Goal: Information Seeking & Learning: Learn about a topic

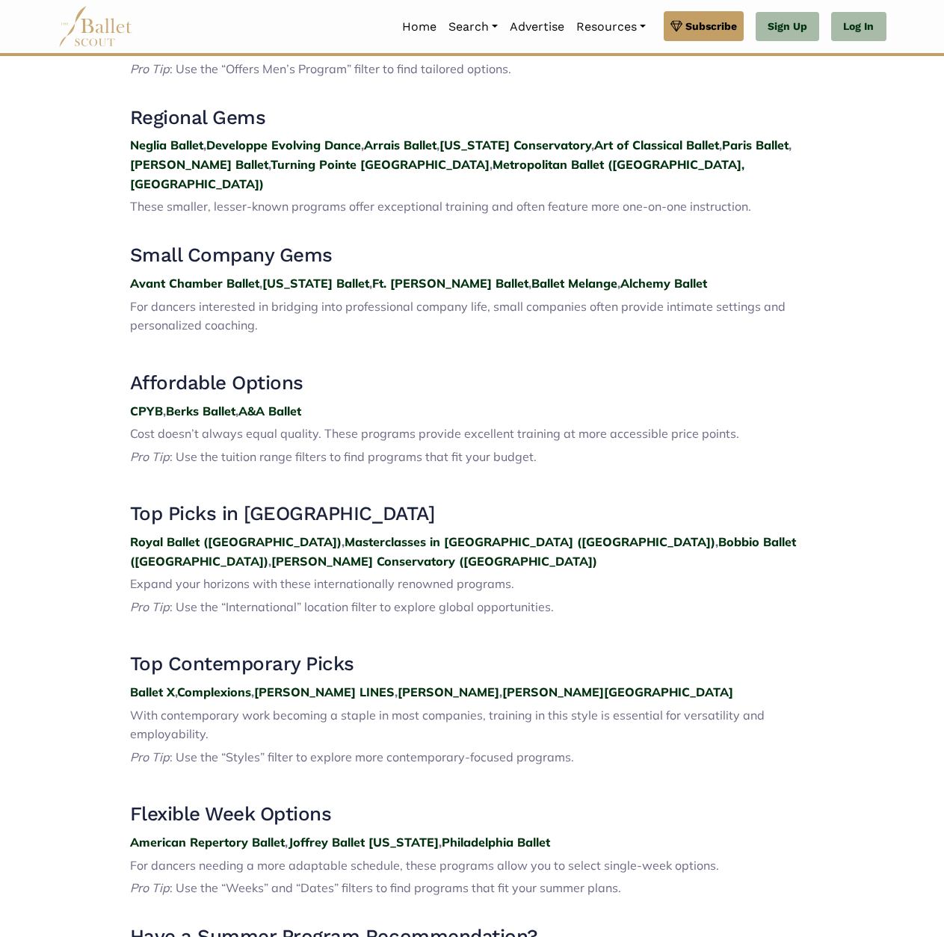
scroll to position [1753, 0]
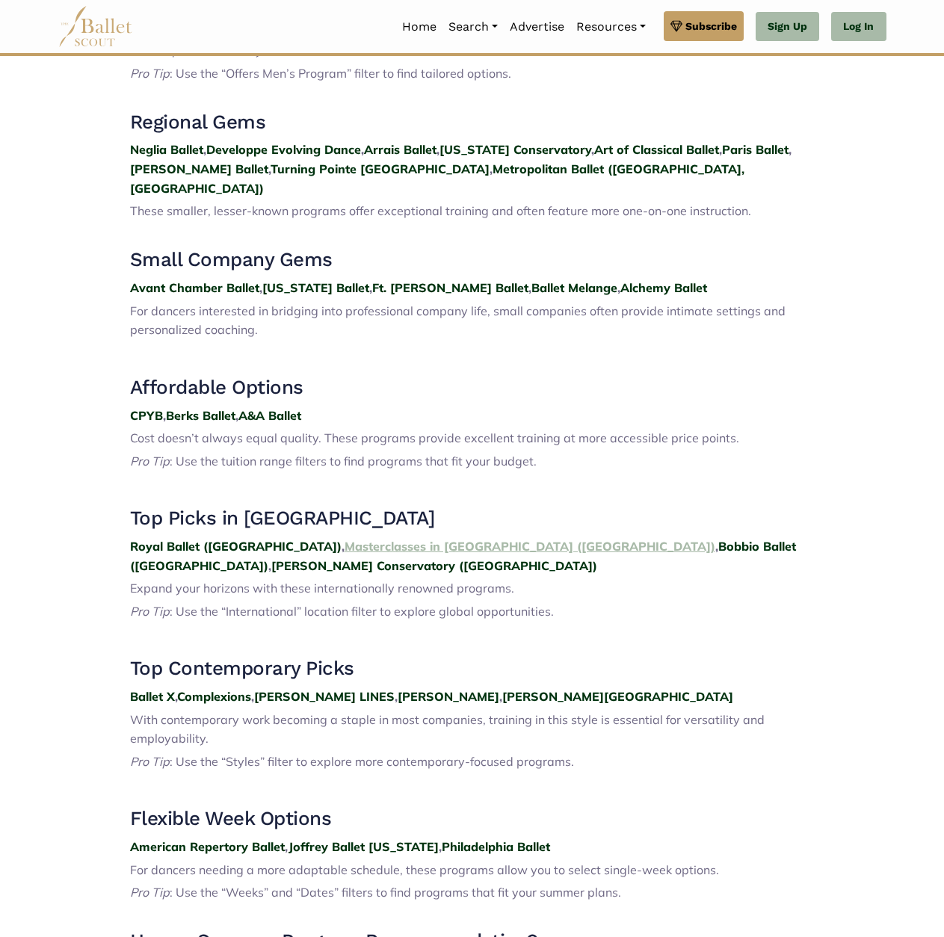
click at [345, 539] on strong "Masterclasses in [GEOGRAPHIC_DATA] ([GEOGRAPHIC_DATA])" at bounding box center [530, 546] width 371 height 15
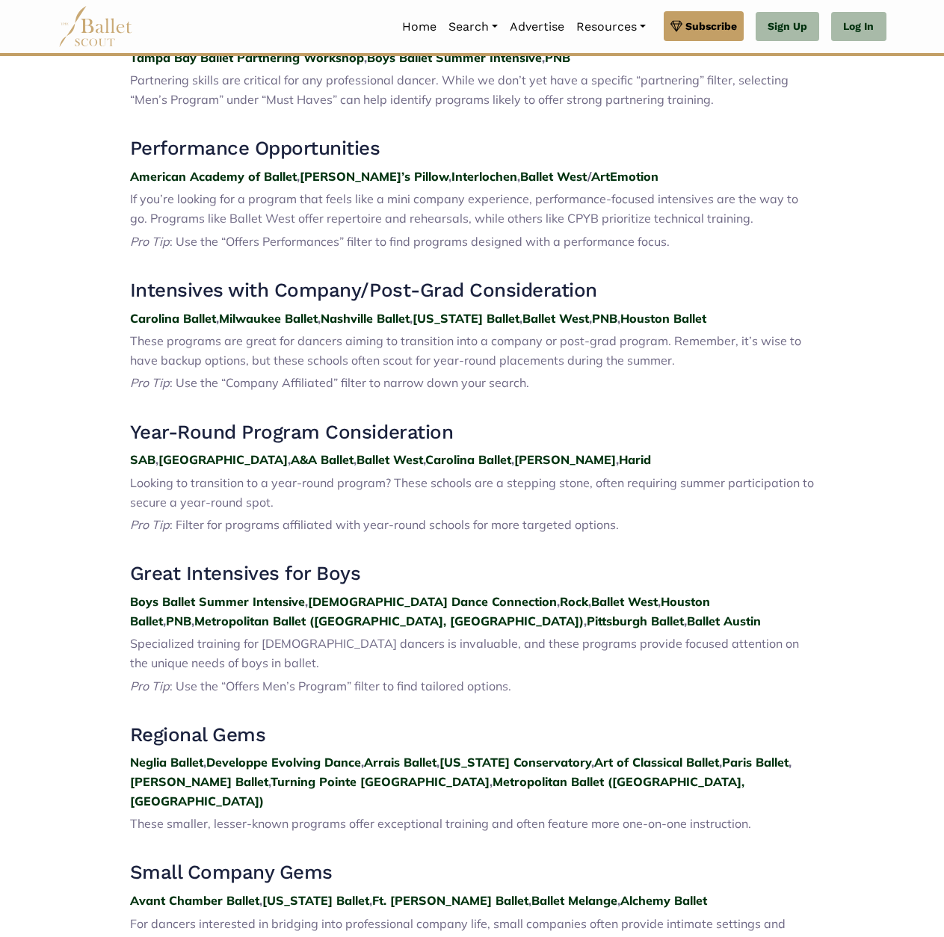
scroll to position [1129, 0]
